Goal: Information Seeking & Learning: Learn about a topic

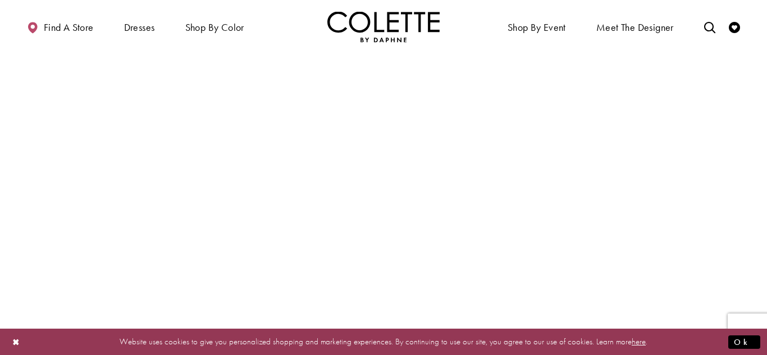
scroll to position [1773, 0]
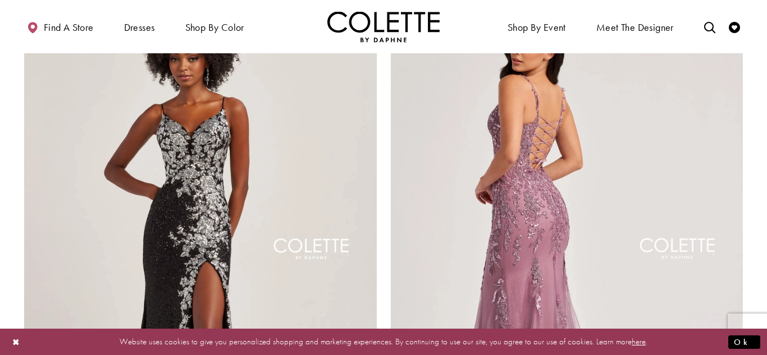
click at [605, 225] on img "Visit Colette by Daphne Style No. CL8210 Page" at bounding box center [567, 252] width 352 height 512
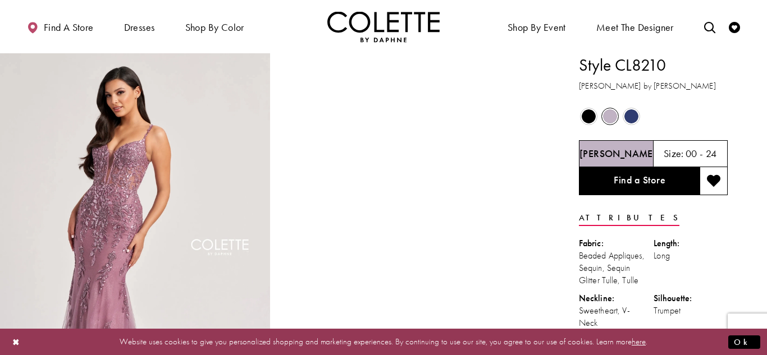
click at [633, 116] on span "Product color controls state depends on size chosen" at bounding box center [631, 116] width 14 height 14
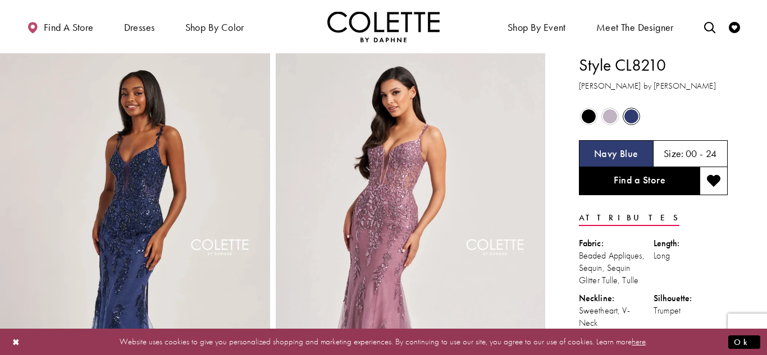
click at [586, 114] on span "Product color controls state depends on size chosen" at bounding box center [588, 116] width 14 height 14
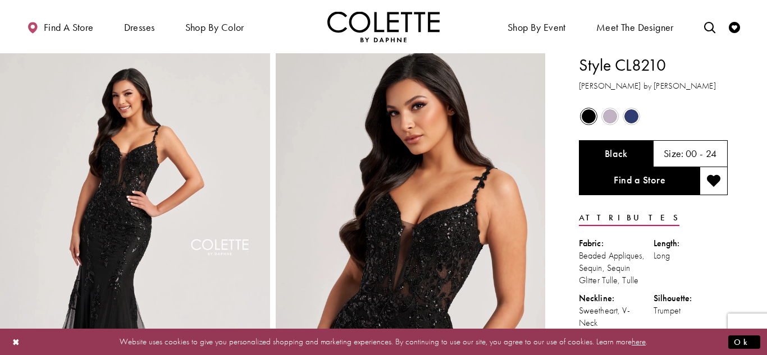
click at [612, 116] on span "Product color controls state depends on size chosen" at bounding box center [610, 116] width 14 height 14
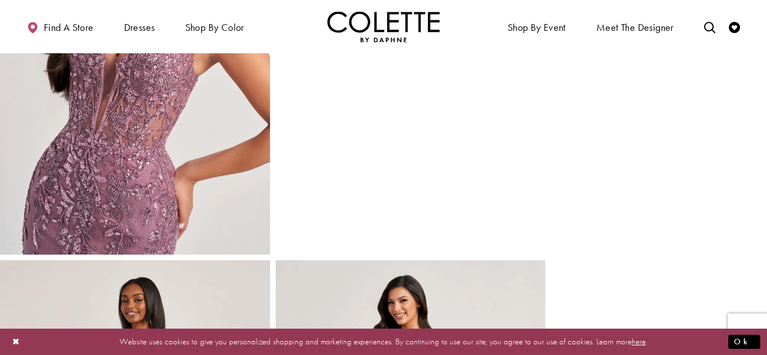
scroll to position [535, 0]
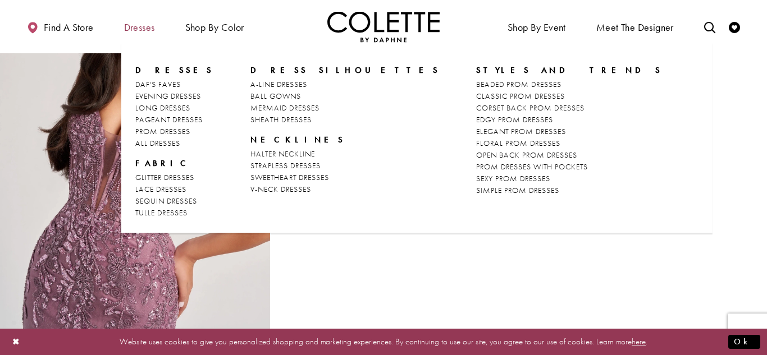
click at [135, 32] on span "Dresses" at bounding box center [139, 27] width 31 height 11
click at [138, 27] on span "Dresses" at bounding box center [139, 27] width 31 height 11
